Goal: Find specific page/section

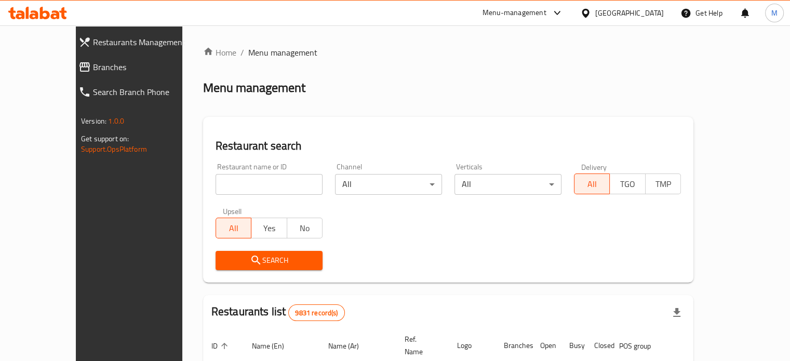
click at [232, 180] on input "search" at bounding box center [269, 184] width 107 height 21
type input "al watan"
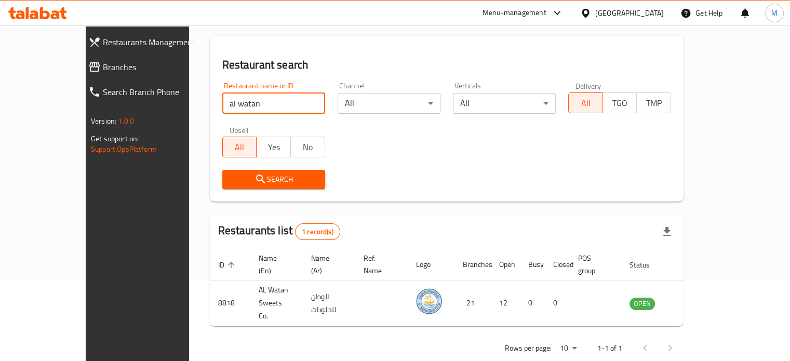
scroll to position [81, 0]
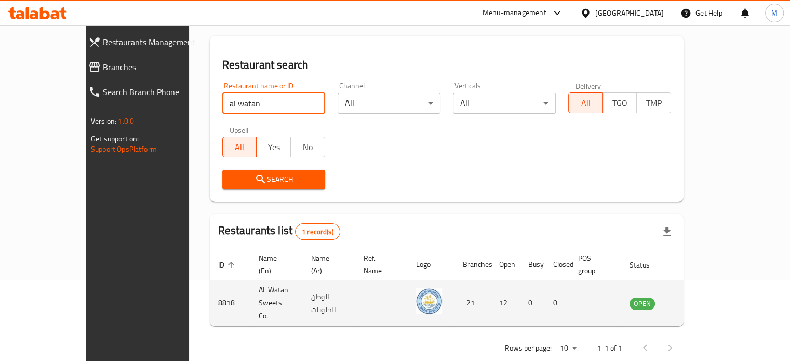
click at [210, 285] on td "8818" at bounding box center [230, 304] width 41 height 46
copy td "8818"
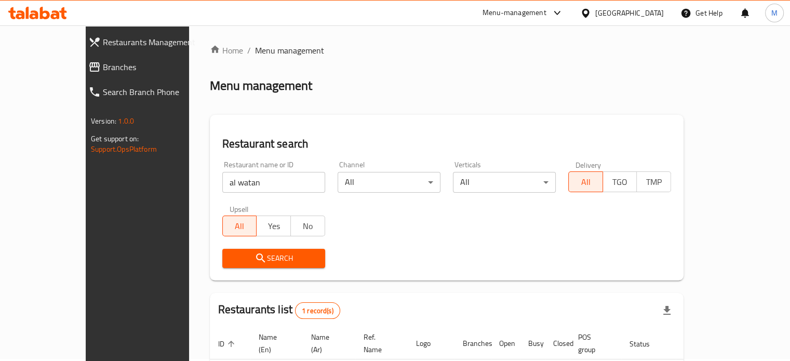
scroll to position [0, 0]
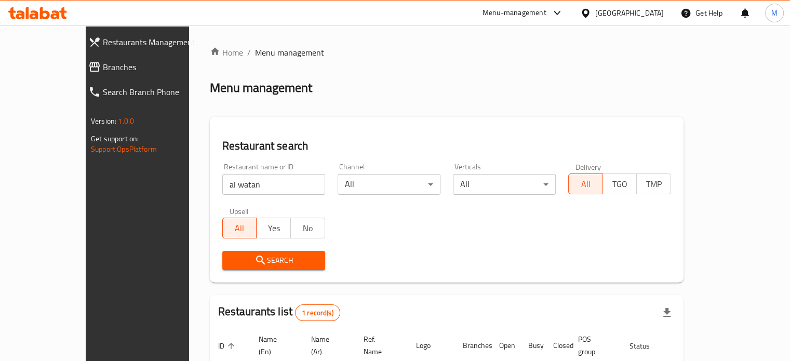
click at [547, 7] on div "Menu-management" at bounding box center [515, 13] width 64 height 12
click at [524, 115] on div "Restaurant-Management" at bounding box center [505, 114] width 82 height 11
